Goal: Find specific page/section: Find specific page/section

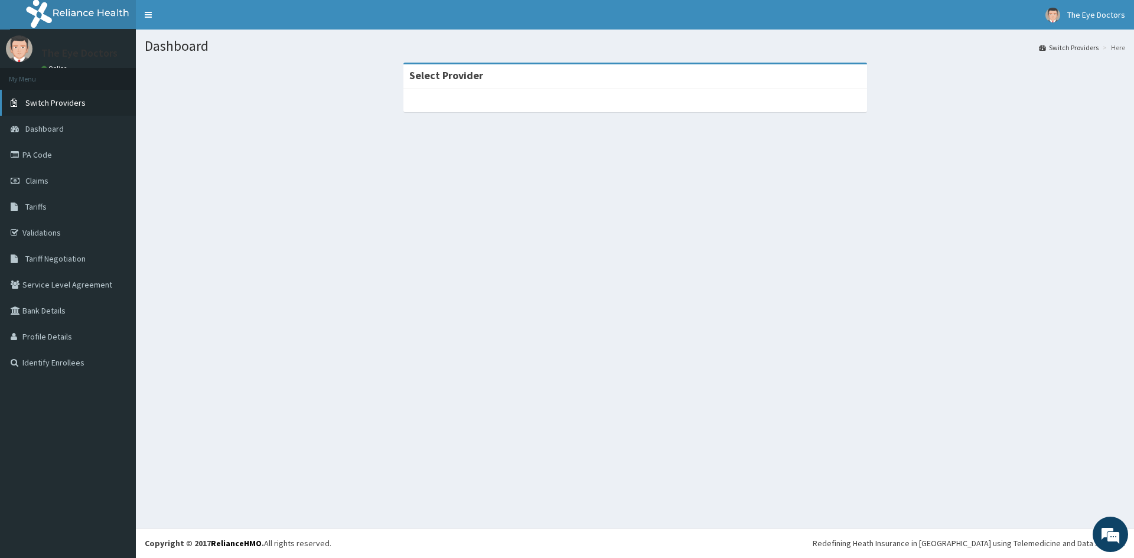
click at [76, 103] on span "Switch Providers" at bounding box center [55, 102] width 60 height 11
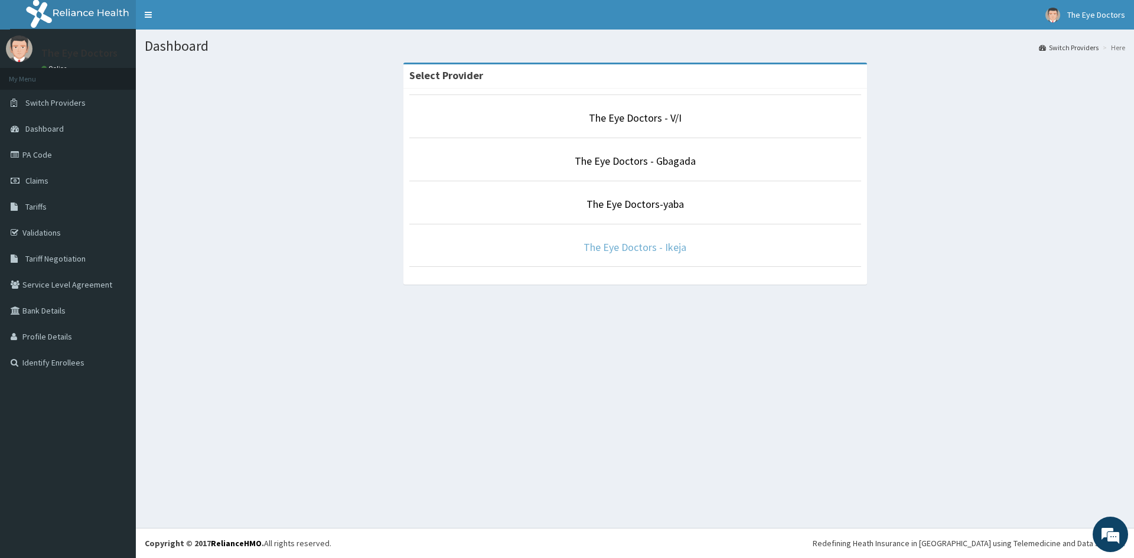
click at [610, 248] on link "The Eye Doctors - Ikeja" at bounding box center [635, 247] width 103 height 14
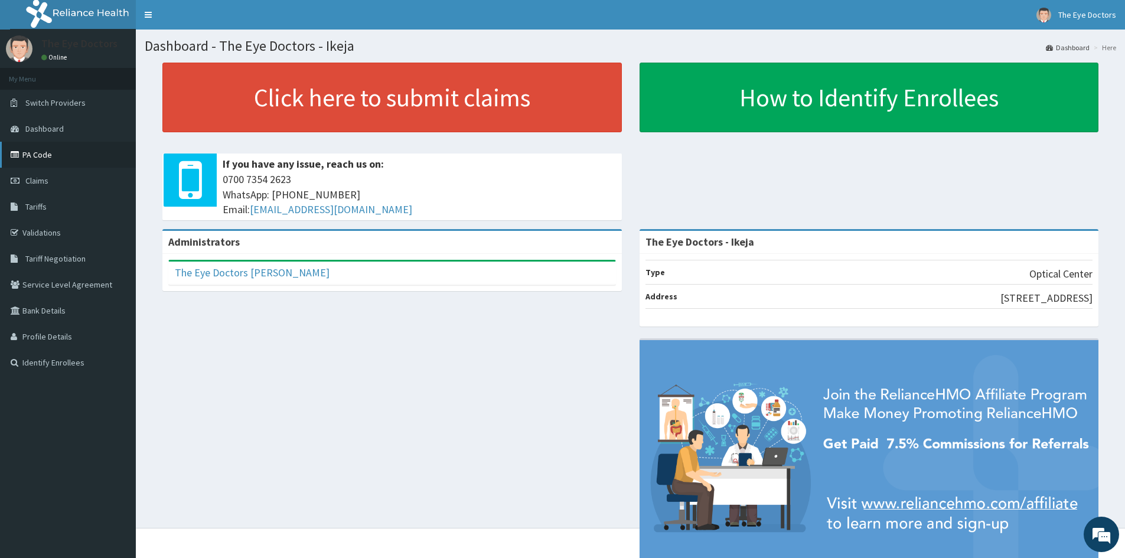
click at [77, 154] on link "PA Code" at bounding box center [68, 155] width 136 height 26
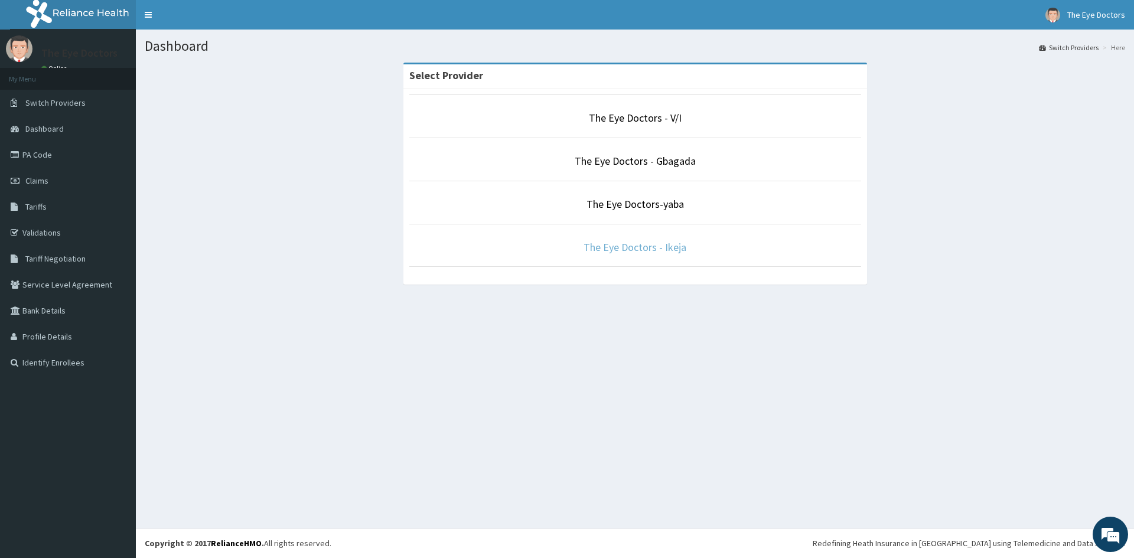
click at [624, 242] on link "The Eye Doctors - Ikeja" at bounding box center [635, 247] width 103 height 14
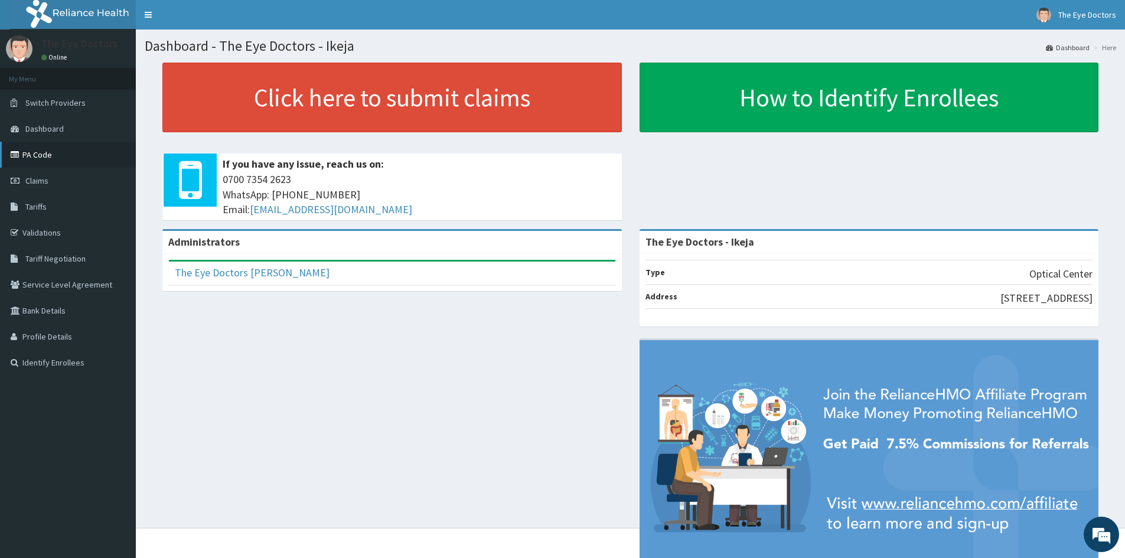
click at [24, 151] on link "PA Code" at bounding box center [68, 155] width 136 height 26
